Goal: Check status: Check status

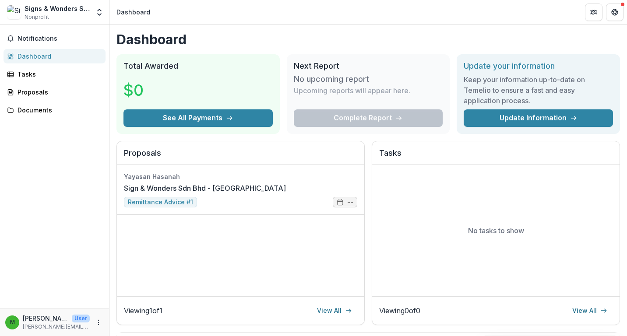
scroll to position [78, 0]
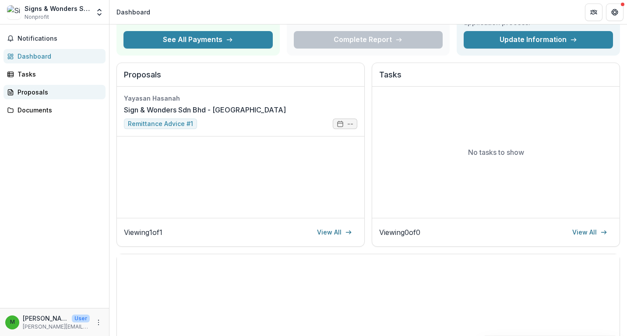
click at [55, 92] on div "Proposals" at bounding box center [58, 92] width 81 height 9
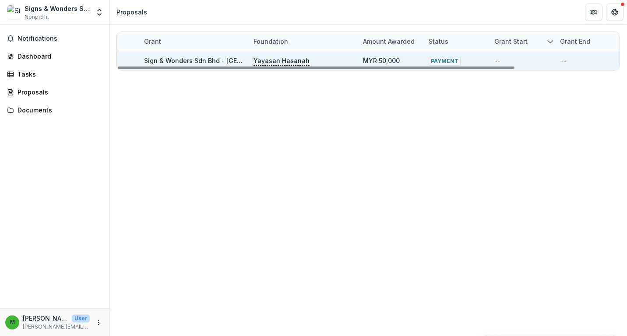
click at [442, 63] on span "PAYMENT" at bounding box center [444, 61] width 32 height 9
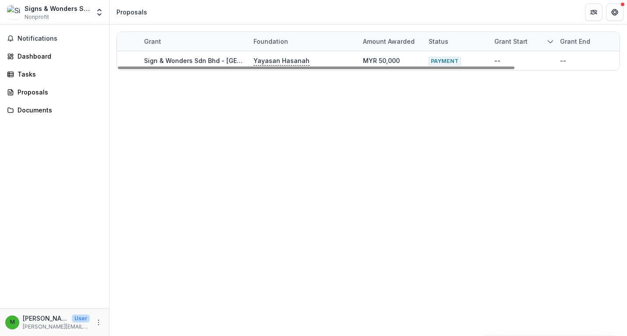
click at [521, 44] on div "Grant start" at bounding box center [511, 41] width 44 height 9
click at [438, 43] on div "Status" at bounding box center [438, 41] width 30 height 9
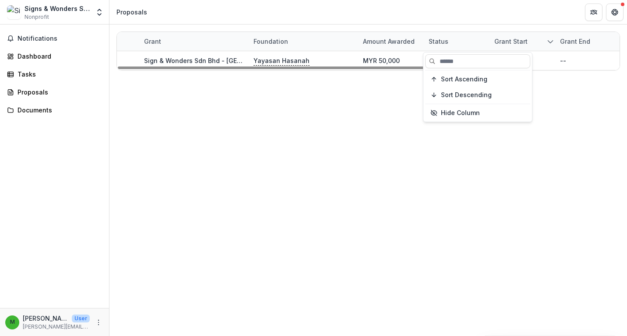
click at [438, 43] on div "Status" at bounding box center [438, 41] width 30 height 9
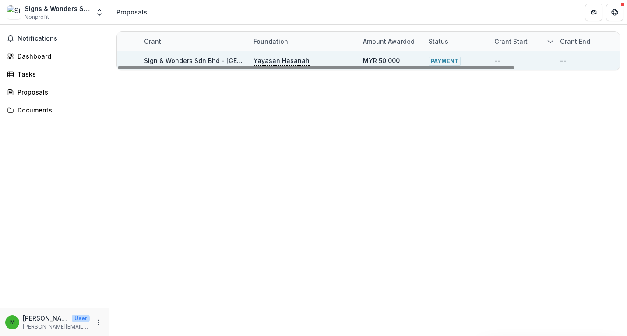
click at [190, 56] on div "Sign & Wonders Sdn Bhd - [GEOGRAPHIC_DATA]" at bounding box center [193, 60] width 99 height 9
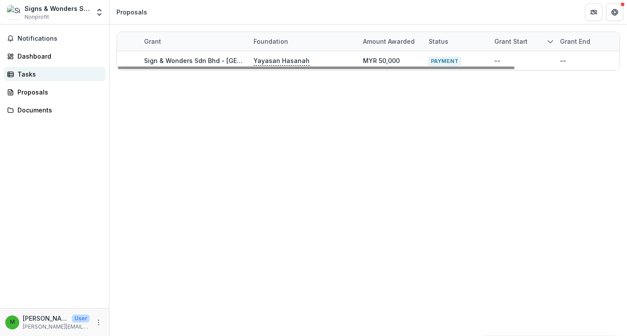
click at [8, 77] on icon at bounding box center [10, 74] width 7 height 7
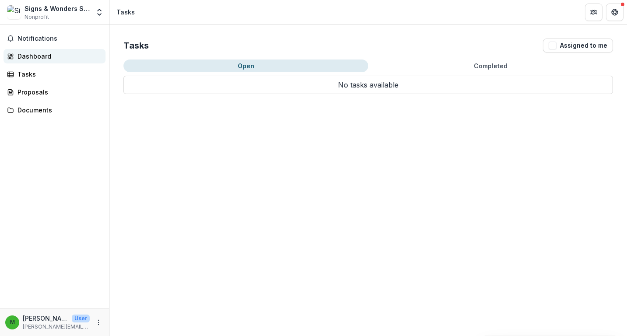
click at [21, 58] on div "Dashboard" at bounding box center [58, 56] width 81 height 9
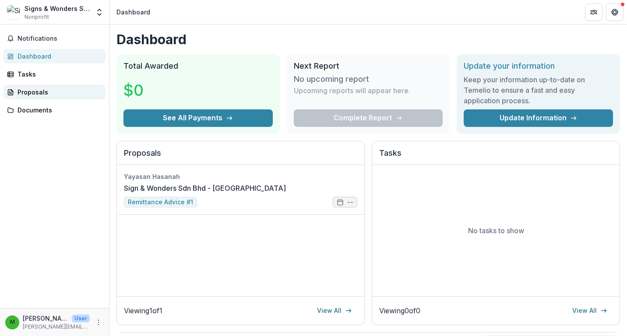
click at [23, 94] on div "Proposals" at bounding box center [58, 92] width 81 height 9
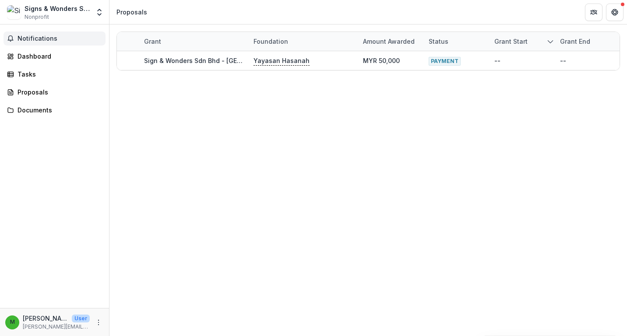
click at [32, 44] on button "Notifications" at bounding box center [55, 39] width 102 height 14
click at [32, 54] on div "Dashboard" at bounding box center [58, 56] width 81 height 9
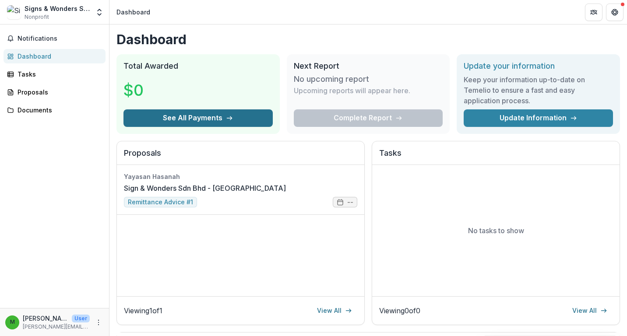
click at [154, 118] on button "See All Payments" at bounding box center [197, 118] width 149 height 18
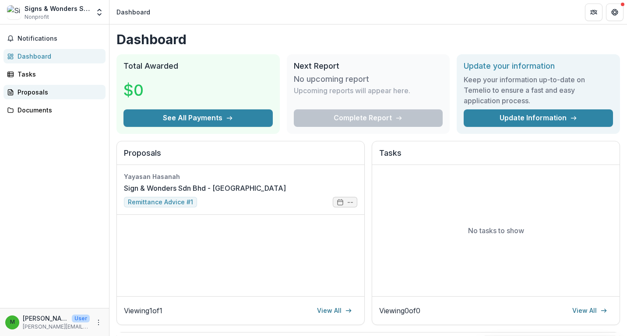
click at [25, 91] on div "Proposals" at bounding box center [58, 92] width 81 height 9
